Goal: Information Seeking & Learning: Learn about a topic

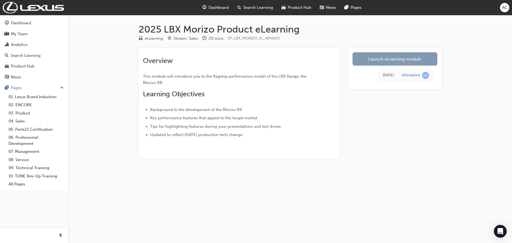
click at [388, 55] on link "Launch eLearning module" at bounding box center [394, 58] width 85 height 13
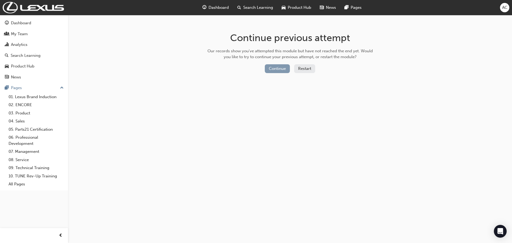
click at [279, 70] on button "Continue" at bounding box center [277, 68] width 25 height 9
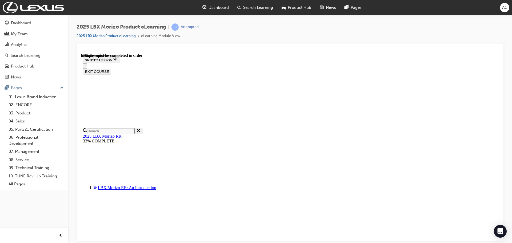
scroll to position [19, 0]
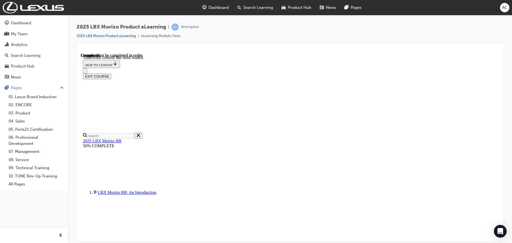
scroll to position [897, 0]
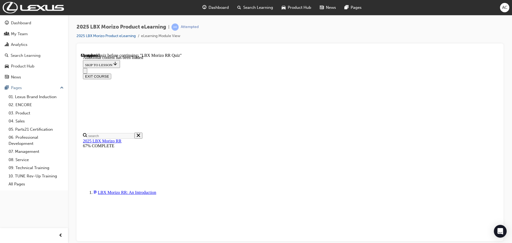
scroll to position [18, 0]
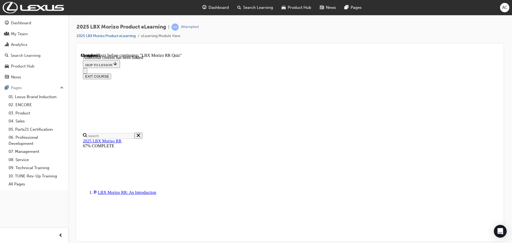
radio input "true"
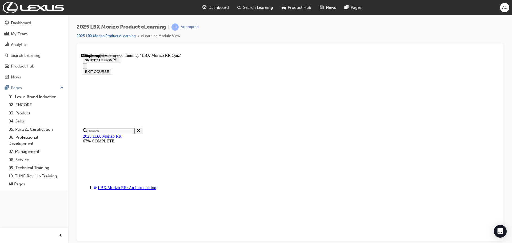
radio input "true"
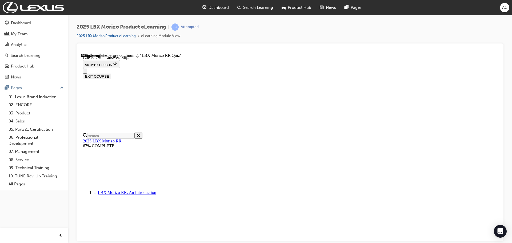
scroll to position [175, 0]
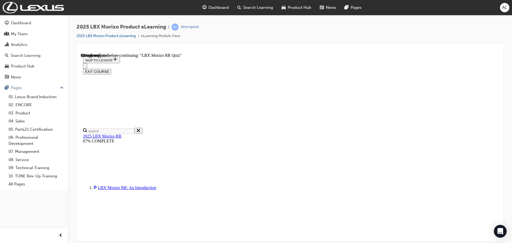
scroll to position [107, 0]
radio input "true"
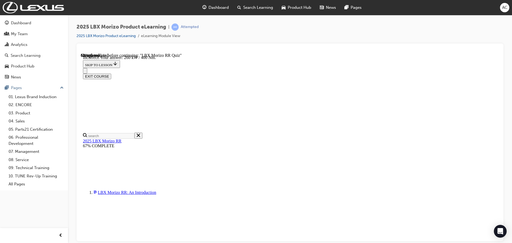
scroll to position [188, 0]
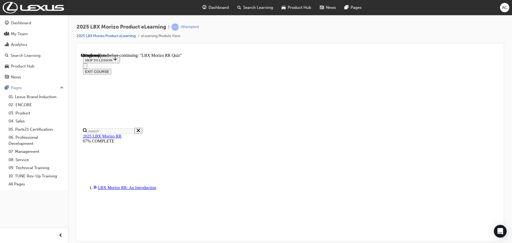
radio input "true"
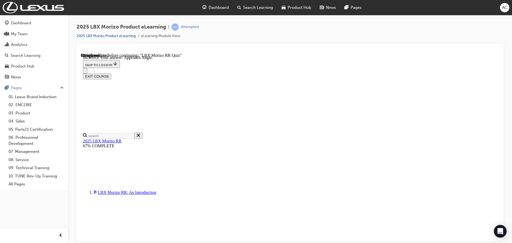
scroll to position [87, 0]
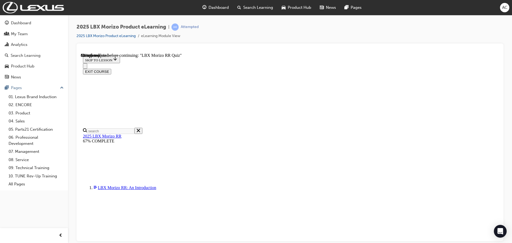
scroll to position [92, 0]
radio input "true"
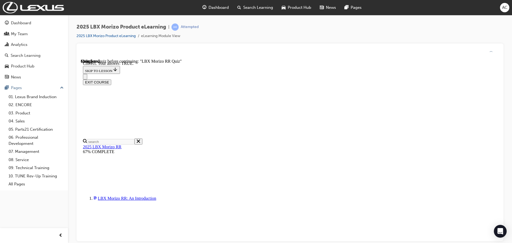
scroll to position [156, 0]
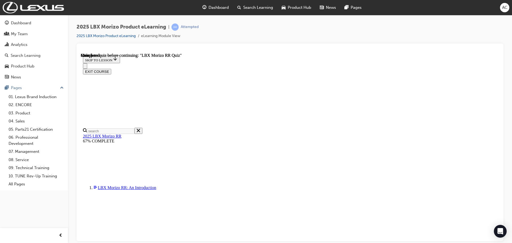
scroll to position [104, 0]
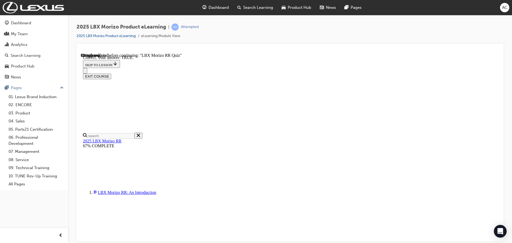
scroll to position [156, 0]
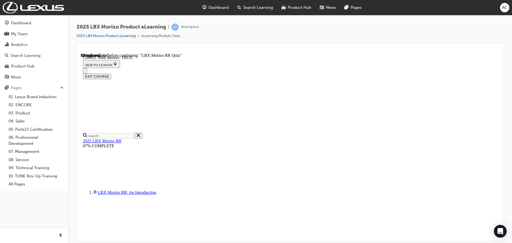
radio input "true"
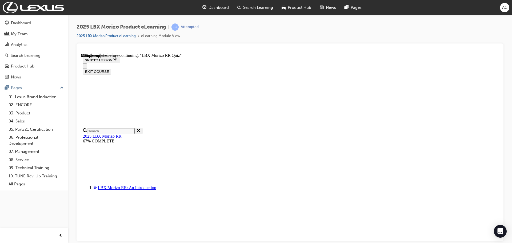
radio input "true"
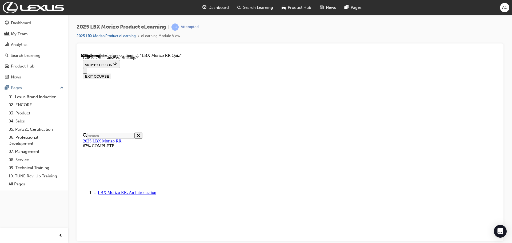
scroll to position [87, 0]
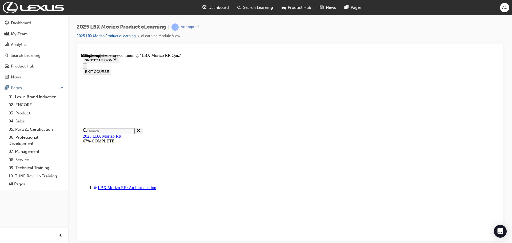
scroll to position [108, 0]
radio input "true"
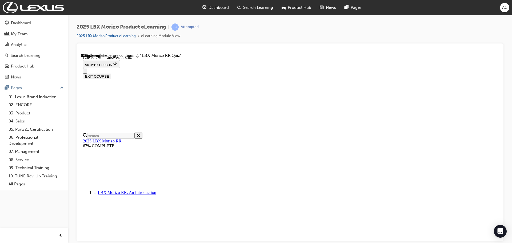
scroll to position [188, 0]
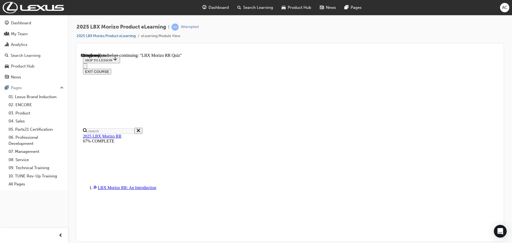
scroll to position [80, 0]
radio input "true"
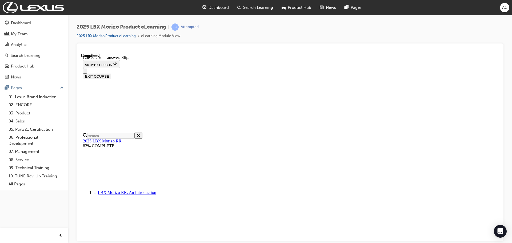
scroll to position [175, 0]
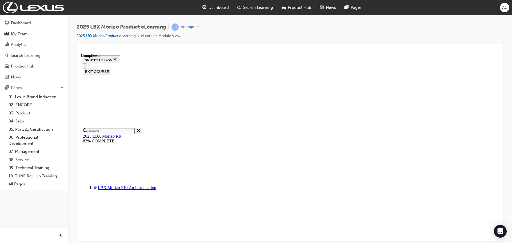
scroll to position [104, 0]
click at [111, 68] on button "EXIT COURSE" at bounding box center [97, 71] width 28 height 6
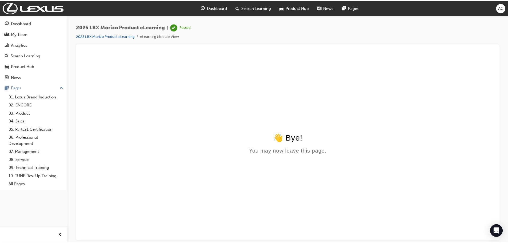
scroll to position [0, 0]
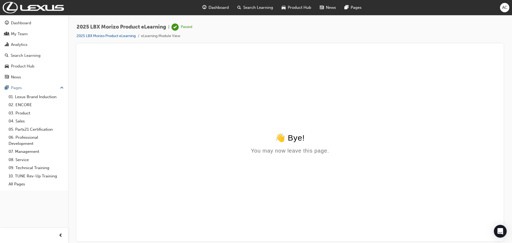
click at [259, 152] on div "You may now leave this page." at bounding box center [290, 150] width 414 height 6
click at [218, 9] on span "Dashboard" at bounding box center [218, 8] width 20 height 6
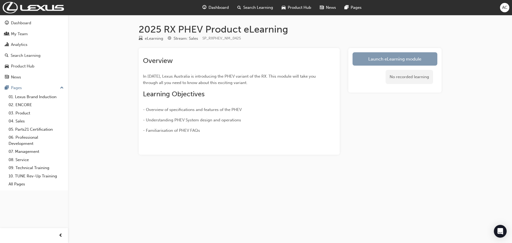
click at [382, 59] on link "Launch eLearning module" at bounding box center [394, 58] width 85 height 13
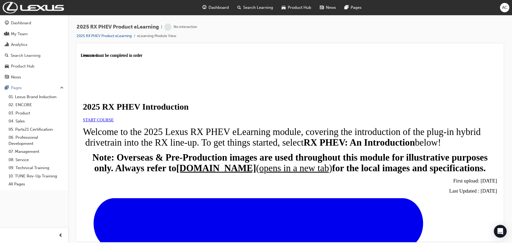
scroll to position [27, 0]
click at [114, 117] on span "START COURSE" at bounding box center [98, 119] width 31 height 5
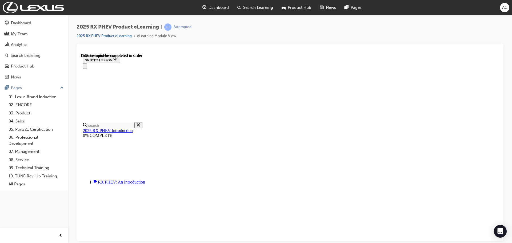
scroll to position [356, 0]
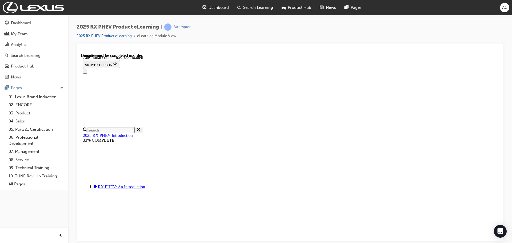
scroll to position [618, 0]
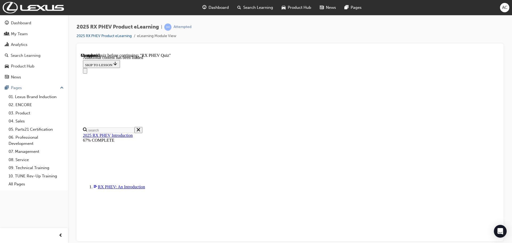
scroll to position [329, 0]
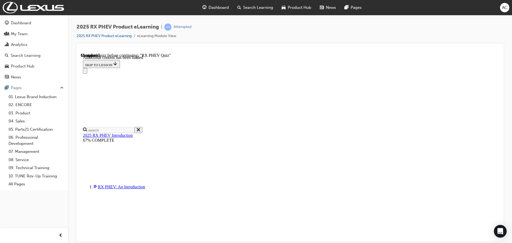
radio input "true"
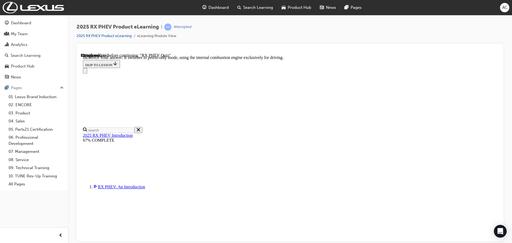
radio input "true"
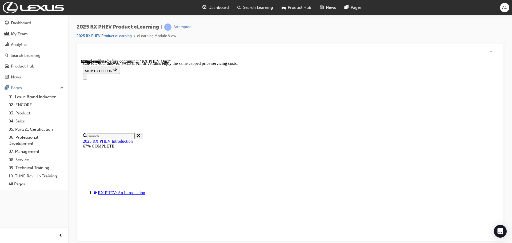
scroll to position [61, 0]
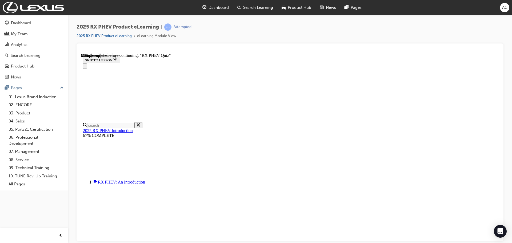
scroll to position [55, 0]
radio input "true"
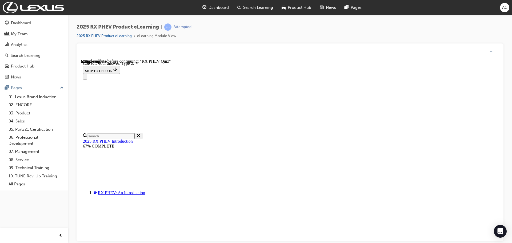
scroll to position [98, 0]
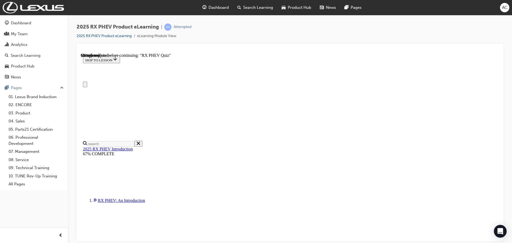
scroll to position [27, 0]
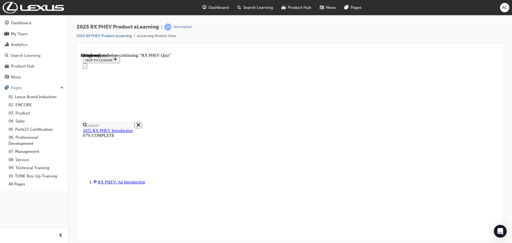
radio input "true"
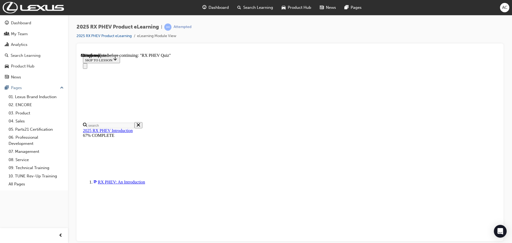
radio input "true"
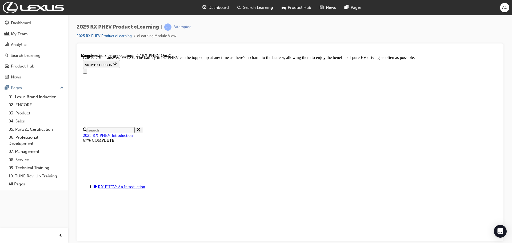
scroll to position [61, 0]
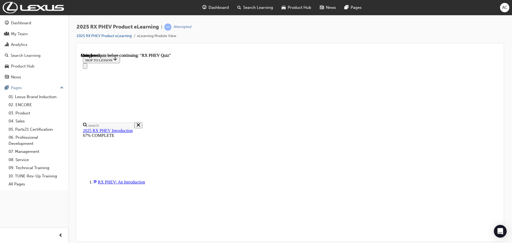
scroll to position [104, 0]
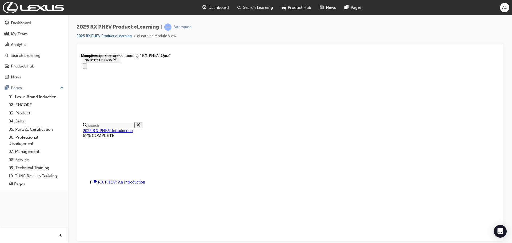
drag, startPoint x: 242, startPoint y: 127, endPoint x: 244, endPoint y: 132, distance: 5.4
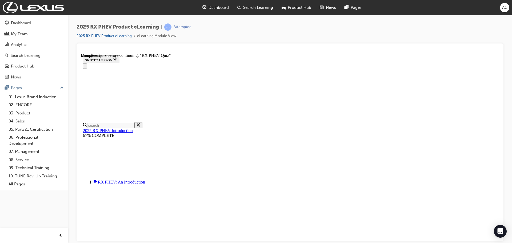
radio input "true"
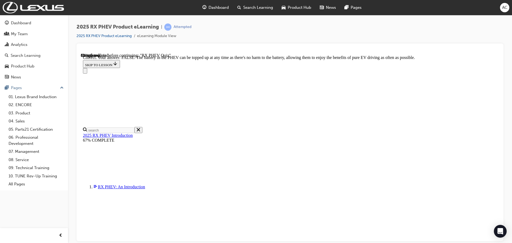
scroll to position [61, 0]
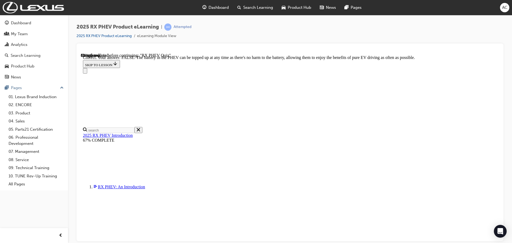
radio input "true"
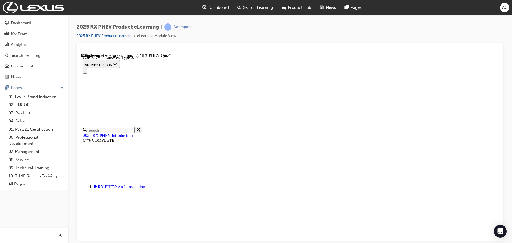
scroll to position [98, 0]
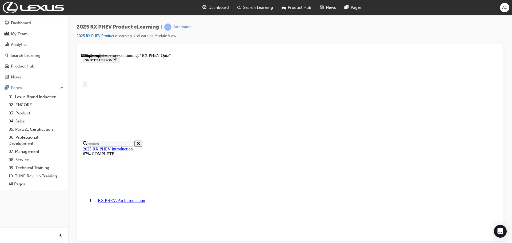
radio input "true"
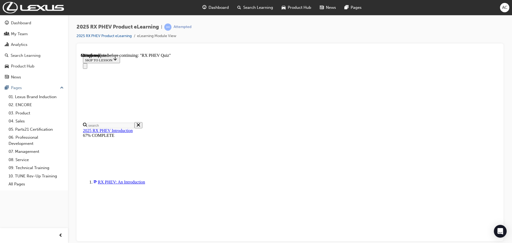
scroll to position [44, 0]
radio input "true"
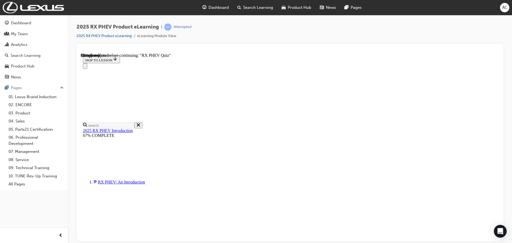
scroll to position [55, 0]
radio input "true"
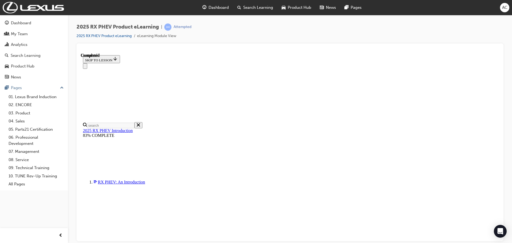
scroll to position [104, 0]
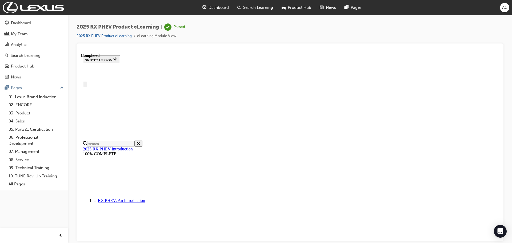
click at [85, 85] on icon "Close navigation menu" at bounding box center [85, 85] width 0 height 0
click at [86, 81] on button "Open navigation menu" at bounding box center [85, 84] width 4 height 6
click at [210, 7] on span "Dashboard" at bounding box center [218, 8] width 20 height 6
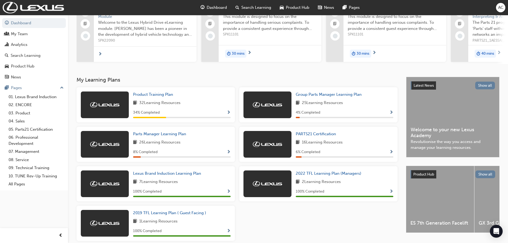
scroll to position [53, 0]
click at [172, 134] on span "Parts Manager Learning Plan" at bounding box center [159, 133] width 53 height 5
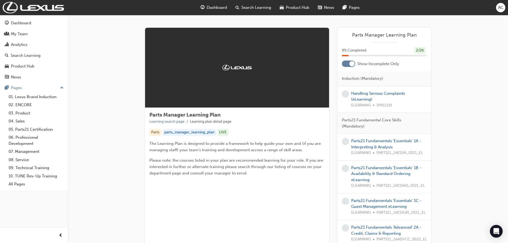
click at [349, 64] on div at bounding box center [351, 63] width 5 height 5
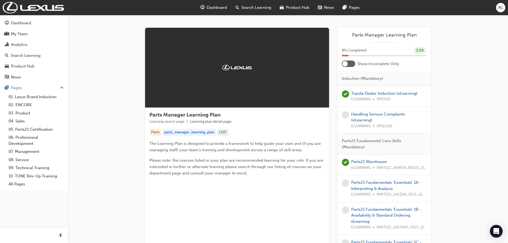
click at [346, 64] on div at bounding box center [344, 63] width 5 height 5
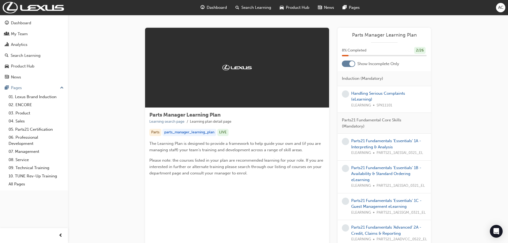
click at [223, 8] on span "Dashboard" at bounding box center [217, 8] width 20 height 6
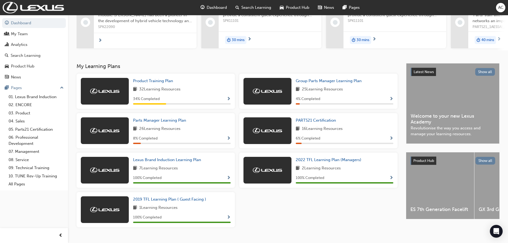
scroll to position [79, 0]
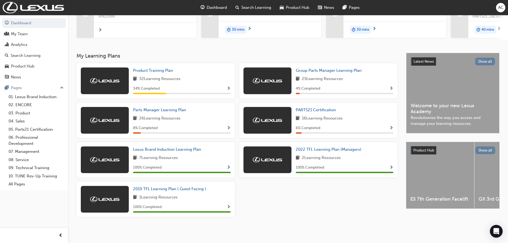
click at [346, 213] on div "Product Training Plan 32 Learning Resources 34 % Completed Group Parts Manager …" at bounding box center [236, 142] width 325 height 158
